Goal: Complete application form

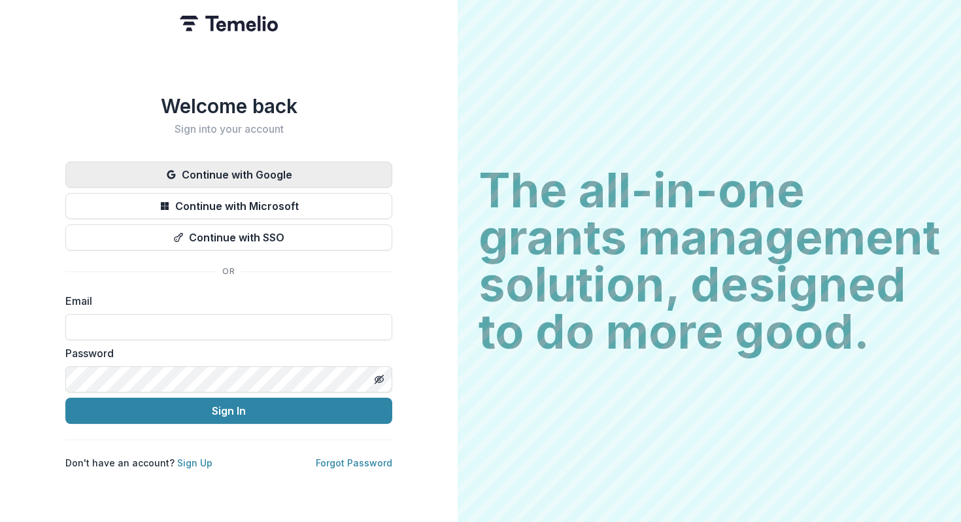
click at [271, 167] on button "Continue with Google" at bounding box center [228, 175] width 327 height 26
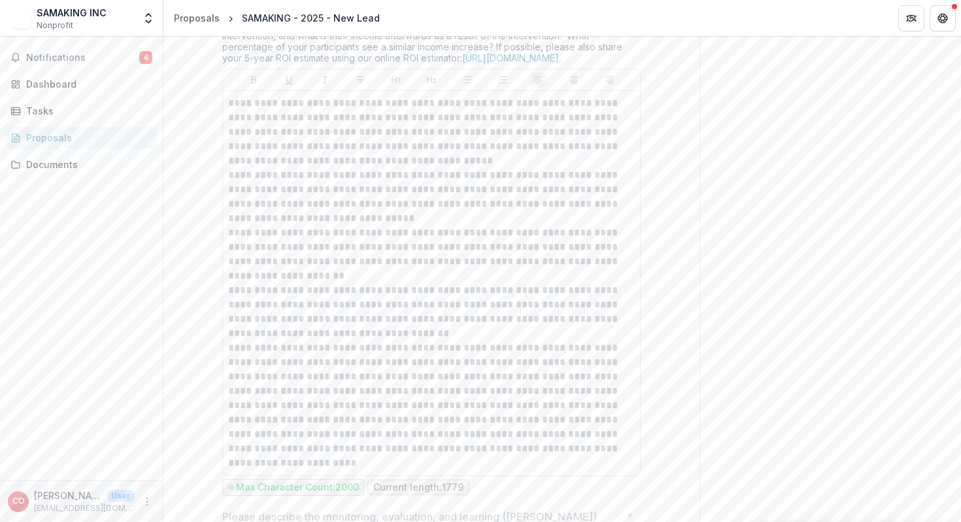
scroll to position [3349, 0]
click at [309, 284] on p "**********" at bounding box center [431, 256] width 407 height 58
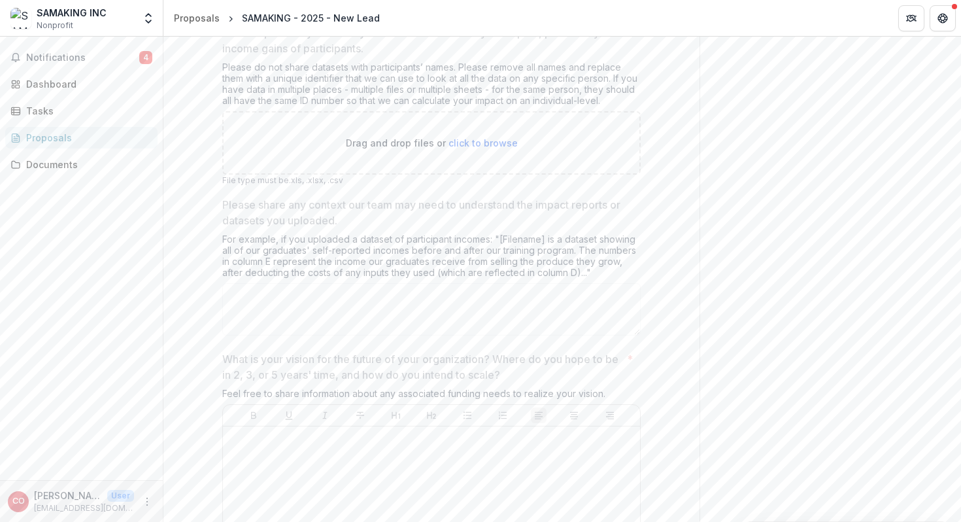
scroll to position [5443, 0]
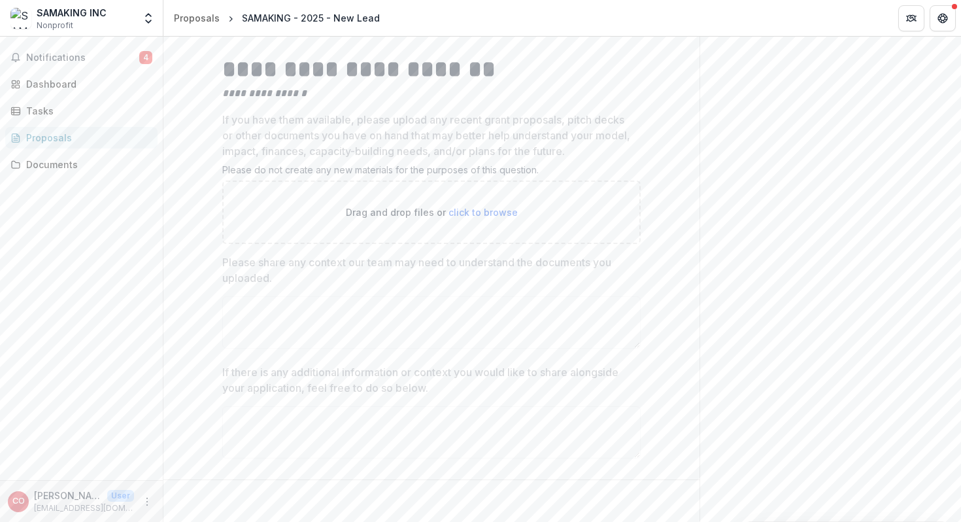
click at [393, 281] on p "Please share any context our team may need to understand the documents you uplo…" at bounding box center [427, 269] width 411 height 31
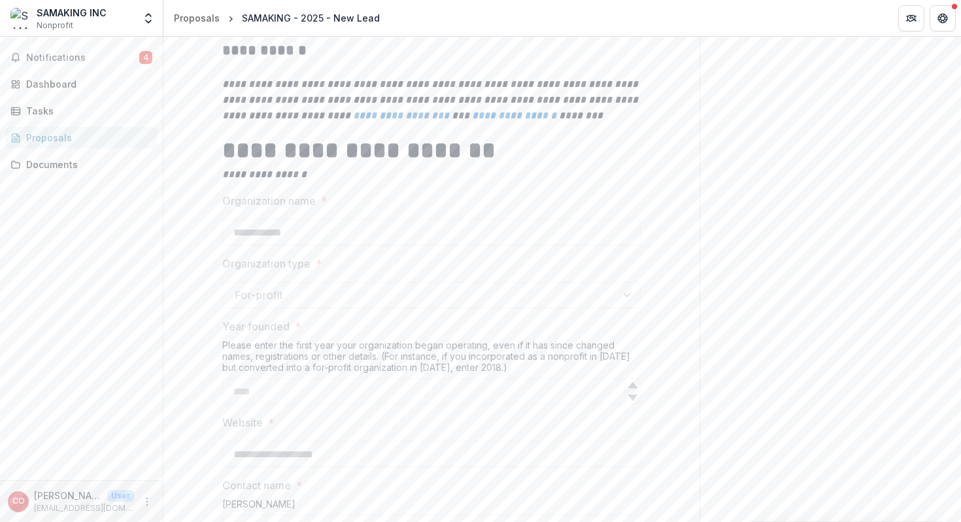
scroll to position [0, 0]
